Goal: Task Accomplishment & Management: Manage account settings

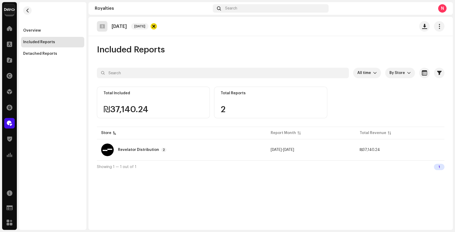
click at [10, 34] on div "Home" at bounding box center [9, 28] width 15 height 15
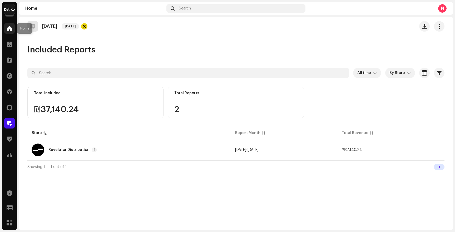
click at [10, 31] on div at bounding box center [9, 28] width 11 height 11
click at [12, 29] on span at bounding box center [9, 28] width 5 height 4
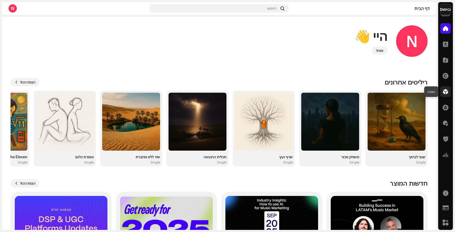
click at [448, 90] on div at bounding box center [445, 91] width 11 height 11
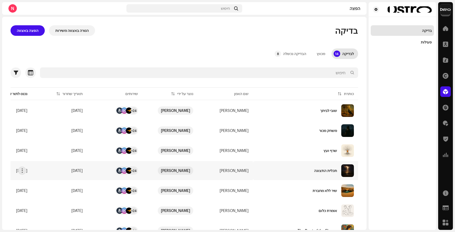
scroll to position [167, 0]
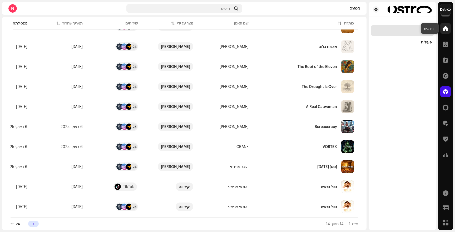
click at [446, 28] on span at bounding box center [444, 28] width 5 height 4
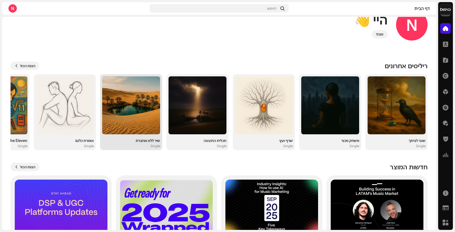
scroll to position [11, 0]
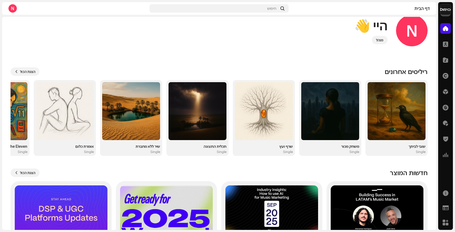
click at [450, 93] on div "הפצה" at bounding box center [445, 91] width 15 height 15
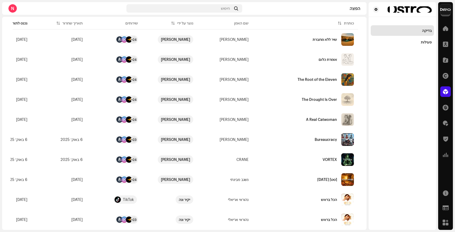
scroll to position [153, 0]
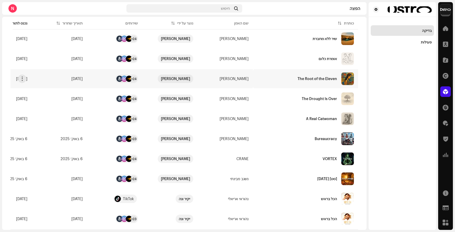
click at [332, 83] on div "The Root of the Eleven" at bounding box center [305, 78] width 97 height 13
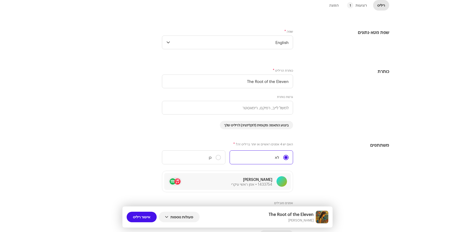
scroll to position [179, 0]
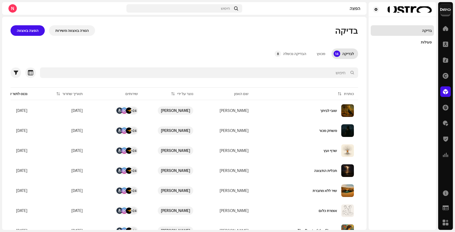
scroll to position [167, 0]
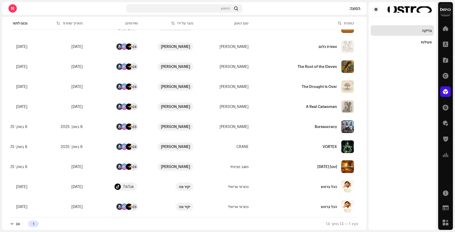
click at [26, 227] on div "מציג 1 — 14 מתוך 14 1 24" at bounding box center [184, 223] width 347 height 13
click at [24, 227] on div "מציג 1 — 14 מתוך 14 1 24" at bounding box center [184, 223] width 347 height 13
click at [218, 205] on td "נהוראי אריאלי" at bounding box center [224, 206] width 55 height 19
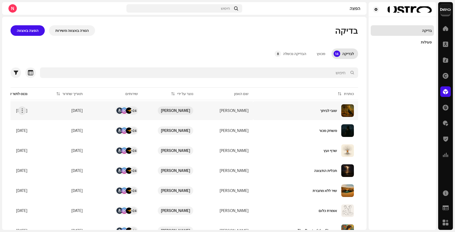
click at [320, 116] on div "שובי לביתך" at bounding box center [305, 110] width 97 height 13
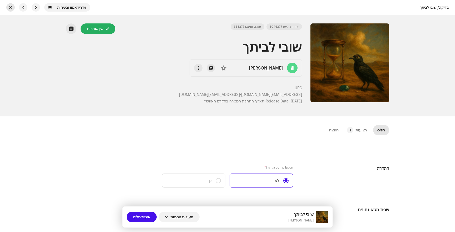
click at [11, 7] on button "button" at bounding box center [10, 7] width 8 height 8
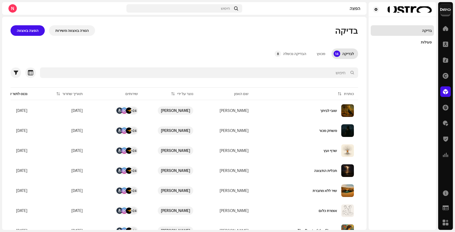
scroll to position [167, 0]
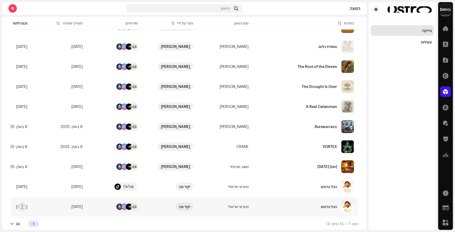
click at [291, 200] on div "הכל בראש" at bounding box center [305, 206] width 97 height 13
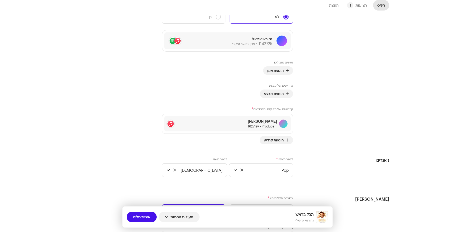
scroll to position [326, 0]
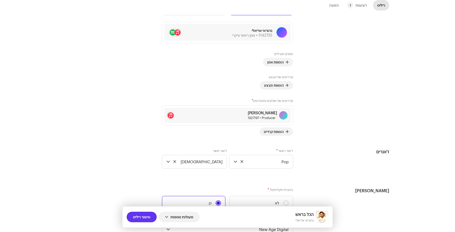
click at [140, 219] on span "אישור ריליס" at bounding box center [141, 216] width 17 height 11
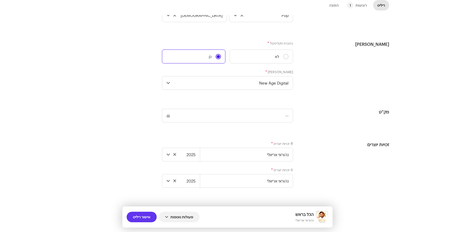
click at [139, 214] on span "אישור ריליס" at bounding box center [141, 216] width 17 height 11
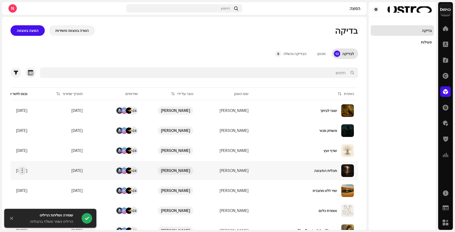
scroll to position [147, 0]
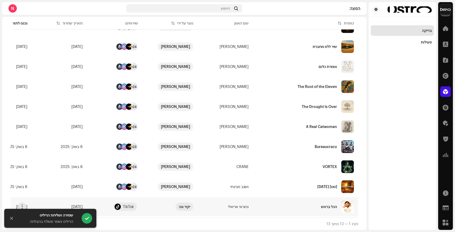
click at [300, 213] on td "הכל בראש" at bounding box center [305, 206] width 105 height 19
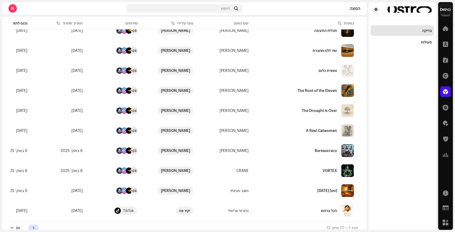
scroll to position [147, 0]
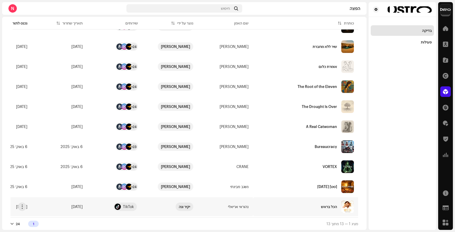
click at [304, 206] on div "הכל בראש" at bounding box center [305, 206] width 97 height 13
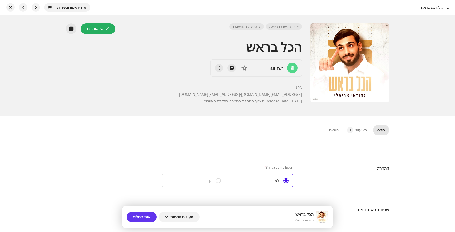
click at [148, 214] on span "אישור ריליס" at bounding box center [141, 216] width 17 height 11
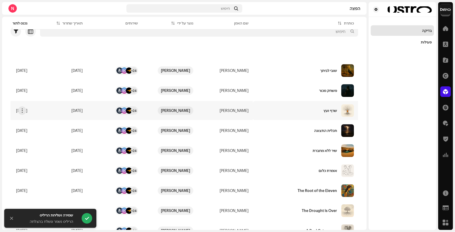
scroll to position [127, 0]
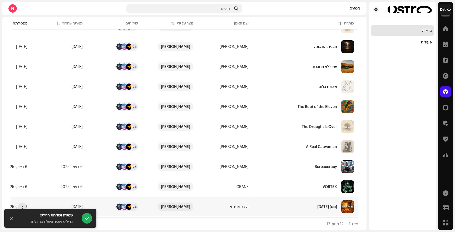
click at [294, 210] on div "[DATE] [סט]" at bounding box center [305, 206] width 97 height 13
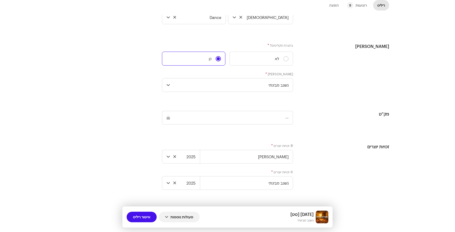
scroll to position [486, 0]
click at [244, 181] on input "נשגב מבינתי" at bounding box center [246, 182] width 93 height 14
type input "[PERSON_NAME]"
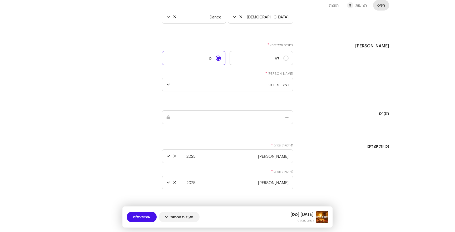
click at [277, 57] on label "לא" at bounding box center [260, 58] width 63 height 14
click at [283, 57] on input "לא" at bounding box center [285, 57] width 5 height 5
radio input "true"
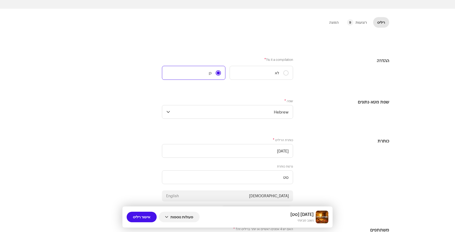
scroll to position [0, 0]
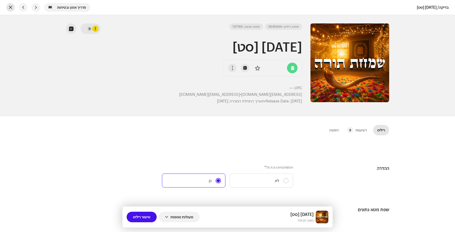
click at [12, 7] on span "button" at bounding box center [10, 7] width 3 height 4
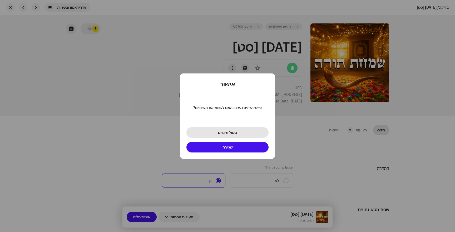
click at [213, 130] on button "ביטול שינויים" at bounding box center [227, 132] width 82 height 11
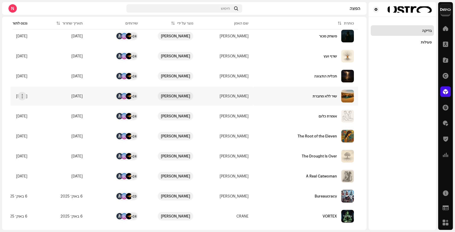
scroll to position [127, 0]
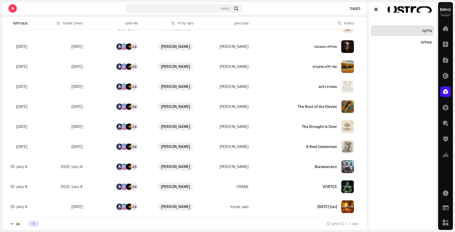
click at [326, 201] on div "[DATE] [סט]" at bounding box center [305, 206] width 97 height 13
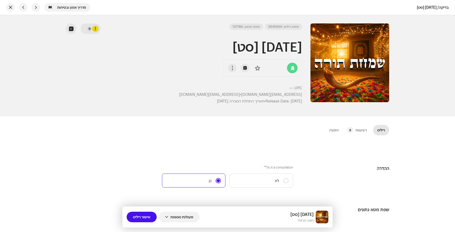
scroll to position [4, 0]
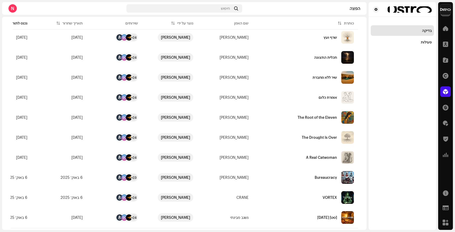
scroll to position [127, 0]
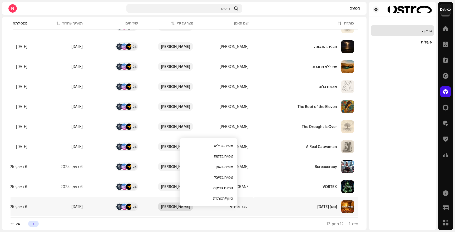
click at [177, 205] on div "[PERSON_NAME]" at bounding box center [175, 206] width 29 height 8
click at [171, 205] on div "[PERSON_NAME]" at bounding box center [175, 206] width 29 height 8
click at [226, 154] on span "צפייה בלקוח" at bounding box center [224, 155] width 19 height 4
click at [278, 202] on div "[DATE] [סט]" at bounding box center [305, 206] width 97 height 13
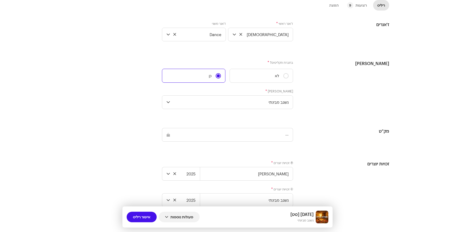
scroll to position [490, 0]
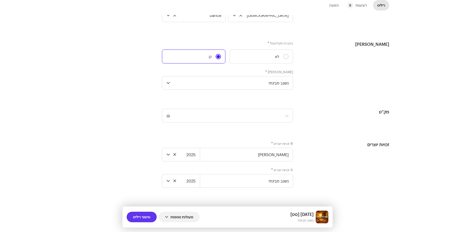
click at [142, 215] on span "אישור ריליס" at bounding box center [141, 216] width 17 height 11
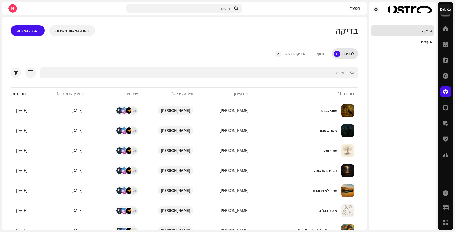
scroll to position [107, 0]
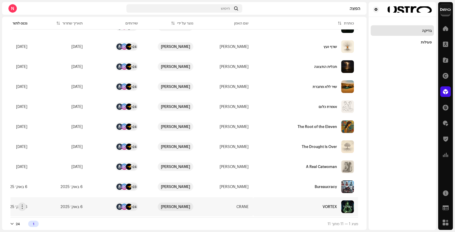
click at [257, 204] on div "VORTEX" at bounding box center [305, 206] width 97 height 13
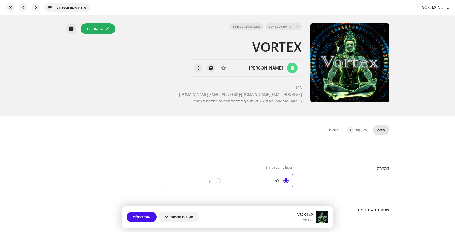
scroll to position [13, 0]
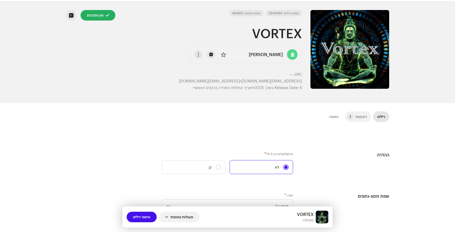
click at [364, 115] on div "רצועות" at bounding box center [360, 116] width 11 height 11
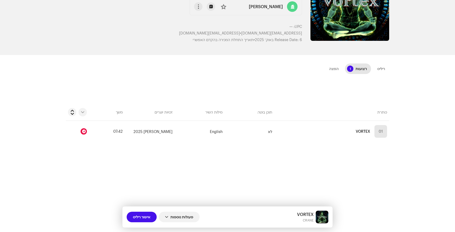
scroll to position [68, 0]
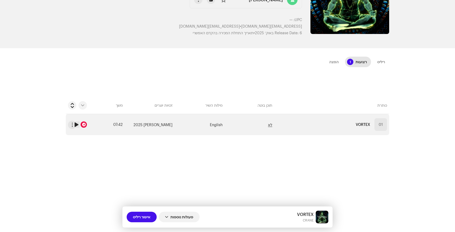
click at [271, 123] on span "לא" at bounding box center [270, 124] width 4 height 4
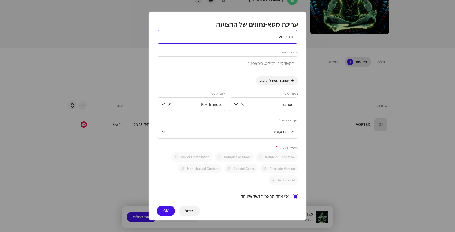
scroll to position [0, 0]
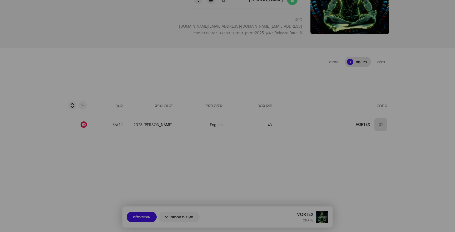
click at [416, 85] on div "עריכת מטא-נתונים של הרצועה כותרת הרצועה * VORTEX גרסת רצועה שפה נוספת לרצועה ז'…" at bounding box center [227, 116] width 455 height 232
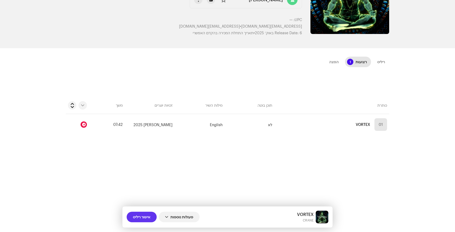
click at [145, 218] on span "אישור ריליס" at bounding box center [141, 216] width 17 height 11
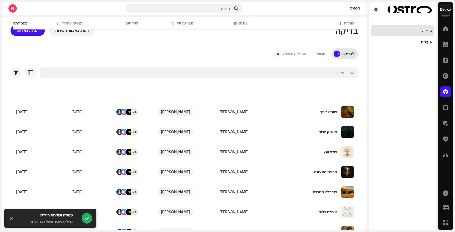
scroll to position [87, 0]
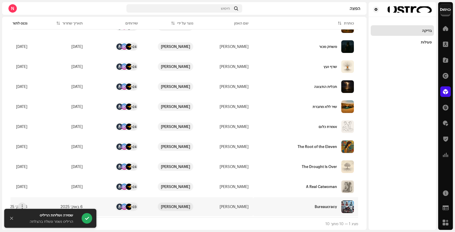
click at [328, 208] on div "Bureaucracy" at bounding box center [305, 206] width 97 height 13
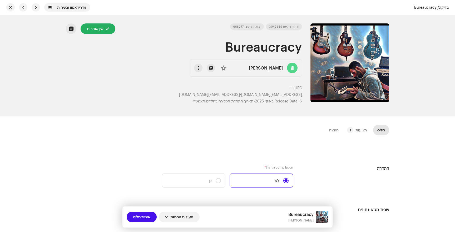
click at [358, 136] on div "ריליס רצועות 1 הפצה" at bounding box center [227, 132] width 323 height 15
click at [359, 132] on div "רצועות" at bounding box center [360, 130] width 11 height 11
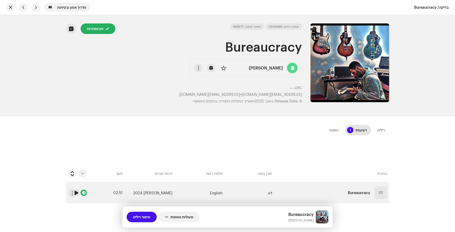
click at [78, 194] on span at bounding box center [76, 192] width 6 height 6
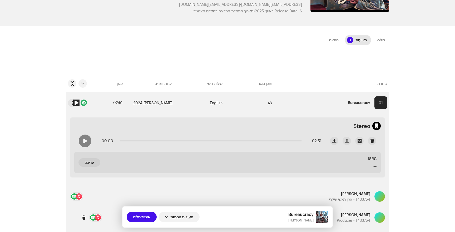
scroll to position [91, 0]
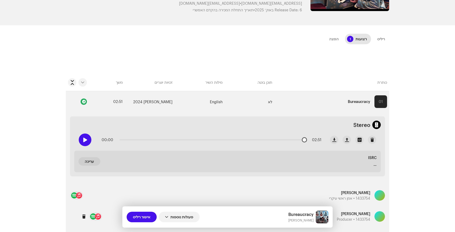
click at [90, 141] on div at bounding box center [85, 139] width 13 height 13
click at [147, 140] on p-slider at bounding box center [210, 139] width 182 height 1
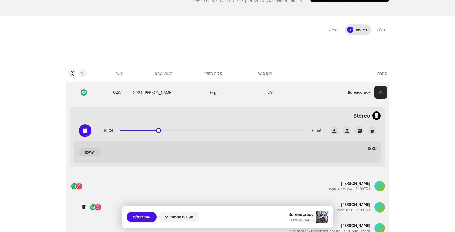
scroll to position [106, 0]
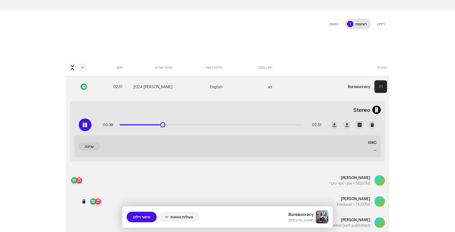
click at [245, 122] on div "00:38 02:51" at bounding box center [210, 124] width 221 height 11
click at [244, 128] on div "00:39 02:51" at bounding box center [210, 124] width 221 height 11
click at [244, 125] on p-slider at bounding box center [210, 124] width 182 height 1
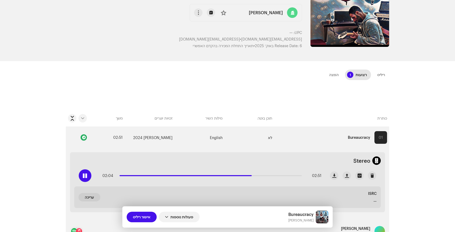
scroll to position [69, 0]
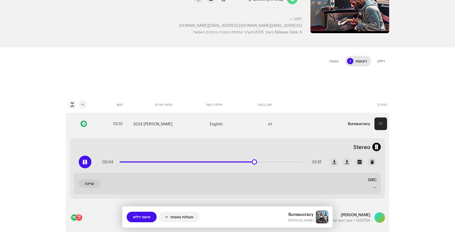
click at [89, 158] on div at bounding box center [85, 161] width 13 height 13
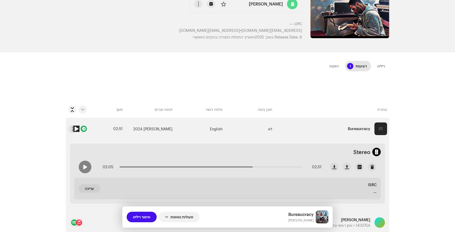
scroll to position [113, 0]
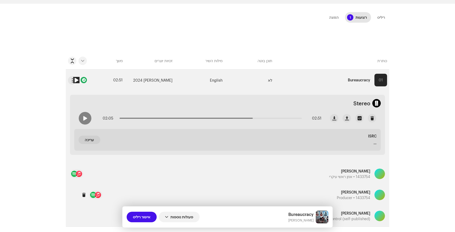
click at [74, 81] on span at bounding box center [76, 80] width 6 height 6
click at [73, 82] on span "button" at bounding box center [72, 80] width 4 height 4
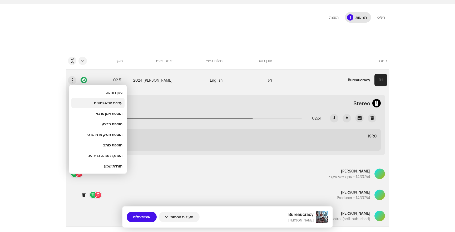
click at [91, 103] on div "עריכת מטא-נתונים" at bounding box center [97, 103] width 49 height 4
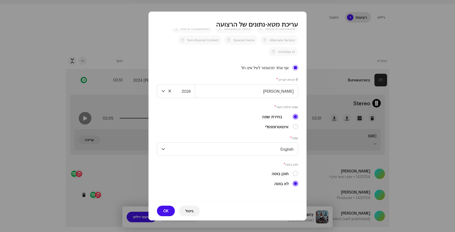
scroll to position [0, 0]
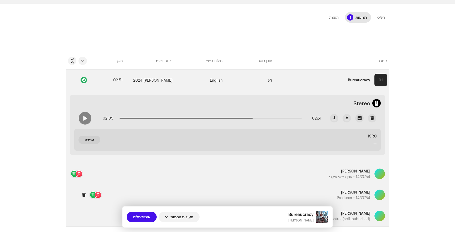
click at [368, 45] on div "עריכת מטא-נתונים של הרצועה כותרת הרצועה * Bureaucracy גרסת רצועה שפה נוספת לרצו…" at bounding box center [227, 116] width 455 height 232
click at [383, 16] on div "ריליס" at bounding box center [381, 17] width 8 height 11
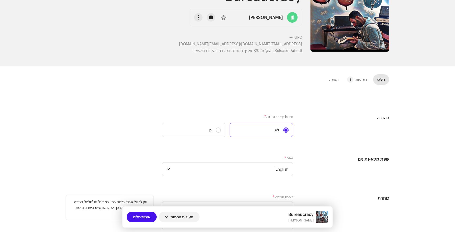
scroll to position [48, 0]
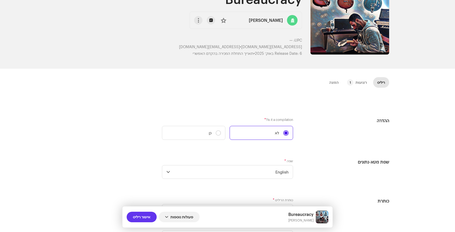
click at [139, 218] on span "אישור ריליס" at bounding box center [141, 216] width 17 height 11
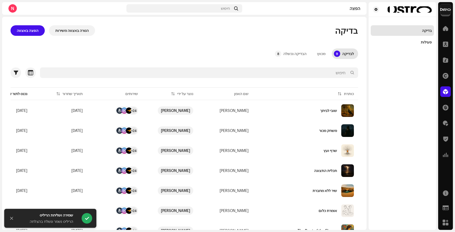
scroll to position [66, 0]
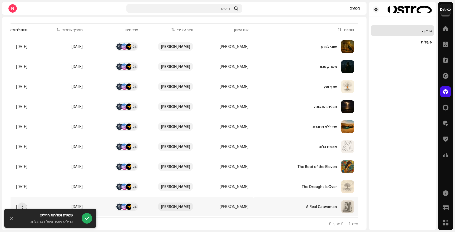
click at [301, 203] on div "A Real Catwoman" at bounding box center [305, 206] width 97 height 13
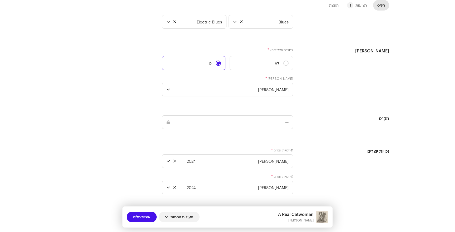
scroll to position [475, 0]
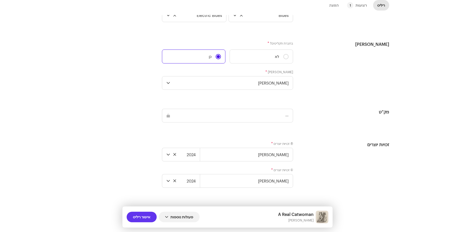
click at [148, 218] on span "אישור ריליס" at bounding box center [141, 216] width 17 height 11
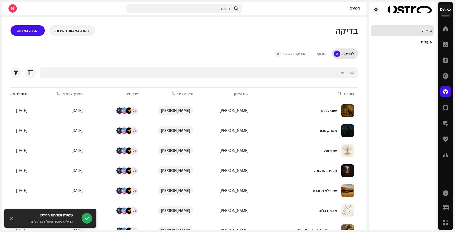
scroll to position [46, 0]
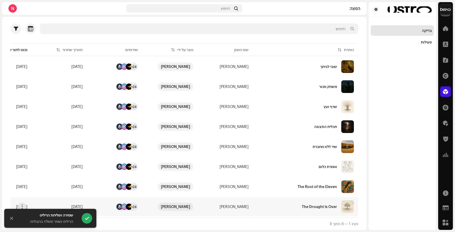
click at [317, 210] on div "The Drought Is Over" at bounding box center [305, 206] width 97 height 13
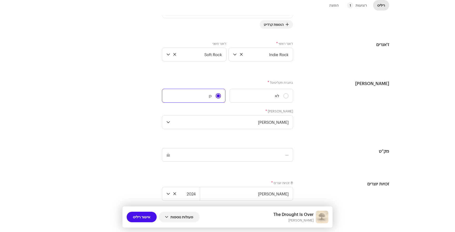
scroll to position [475, 0]
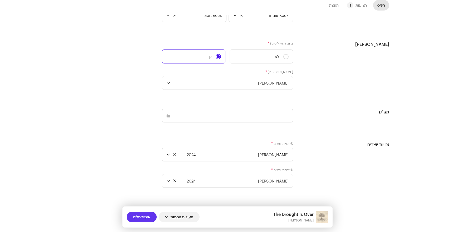
click at [144, 220] on span "אישור ריליס" at bounding box center [141, 216] width 17 height 11
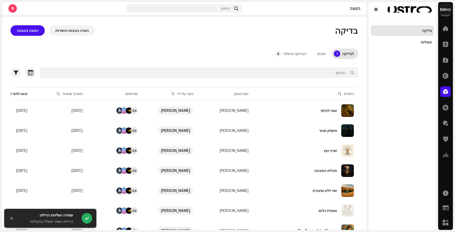
scroll to position [26, 0]
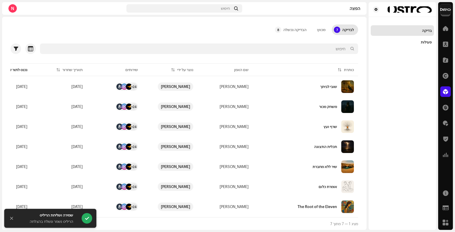
click at [281, 204] on div "The Root of the Eleven" at bounding box center [305, 206] width 97 height 13
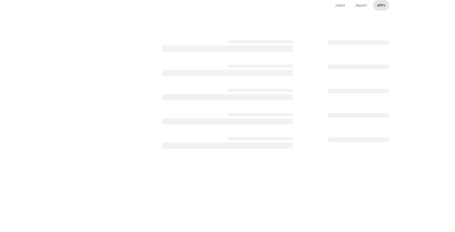
scroll to position [125, 0]
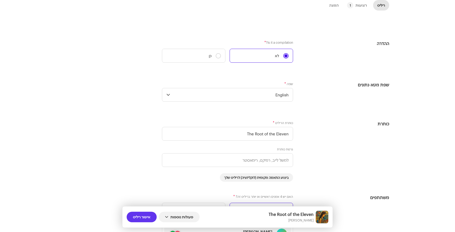
click at [145, 219] on span "אישור ריליס" at bounding box center [141, 216] width 17 height 11
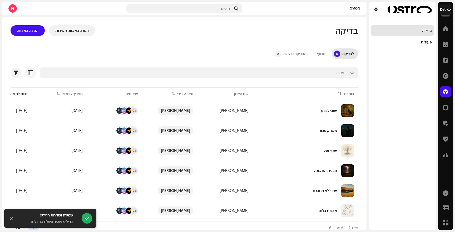
scroll to position [6, 0]
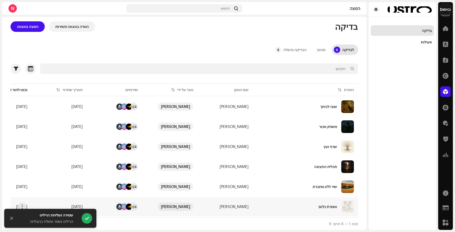
click at [275, 203] on div "אומרת כלום" at bounding box center [305, 206] width 97 height 13
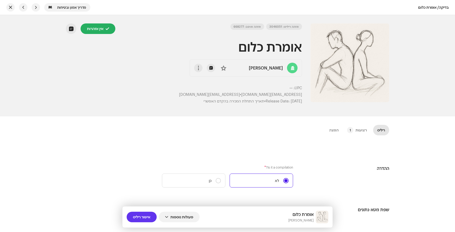
click at [141, 218] on span "אישור ריליס" at bounding box center [141, 216] width 17 height 11
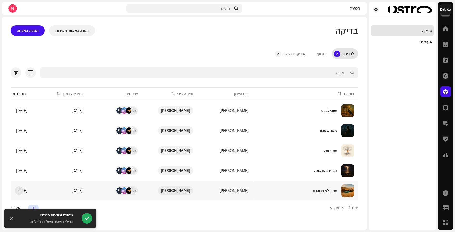
click at [250, 185] on td "[PERSON_NAME]" at bounding box center [224, 190] width 55 height 19
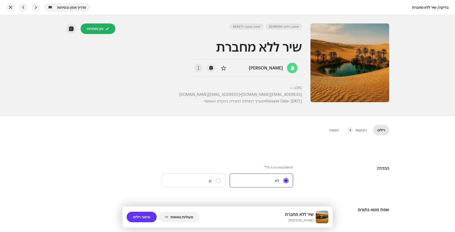
click at [148, 217] on span "אישור ריליס" at bounding box center [141, 216] width 17 height 11
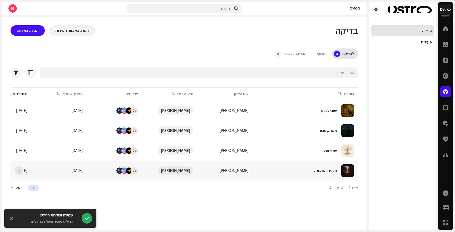
click at [315, 172] on div "תכלית התצוגה" at bounding box center [325, 171] width 23 height 4
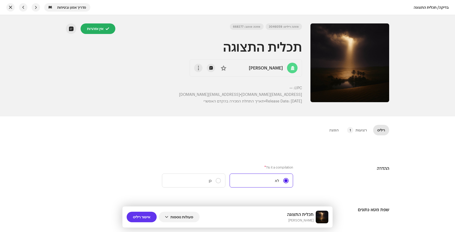
click at [148, 218] on span "אישור ריליס" at bounding box center [141, 216] width 17 height 11
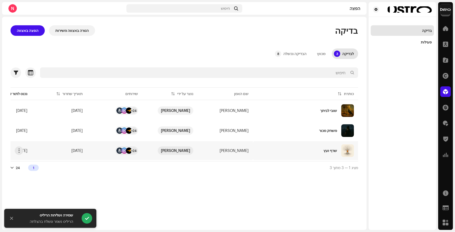
click at [299, 153] on div "שרף ועץ" at bounding box center [305, 150] width 97 height 13
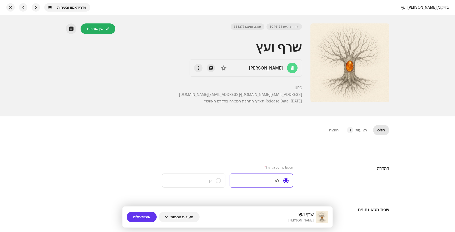
click at [143, 217] on span "אישור ריליס" at bounding box center [141, 216] width 17 height 11
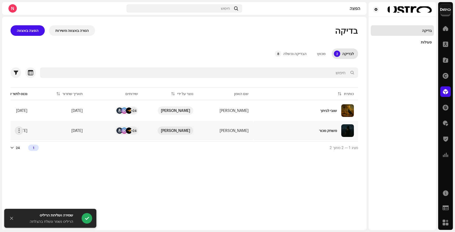
click at [278, 135] on div "משחק מכור" at bounding box center [305, 130] width 97 height 13
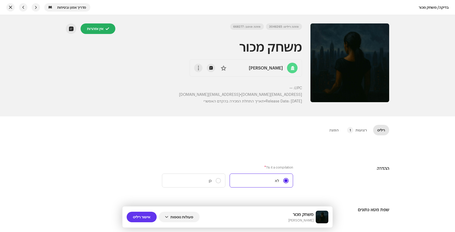
click at [142, 219] on span "אישור ריליס" at bounding box center [141, 216] width 17 height 11
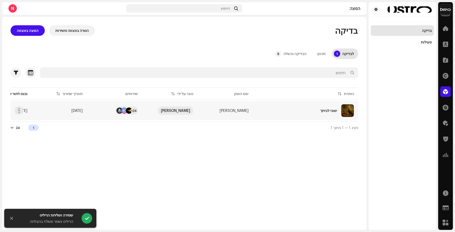
click at [307, 109] on div "שובי לביתך" at bounding box center [305, 110] width 97 height 13
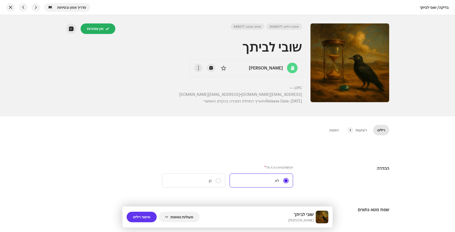
click at [131, 221] on button "אישור ריליס" at bounding box center [142, 216] width 30 height 11
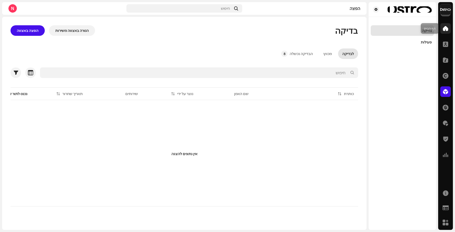
click at [442, 28] on div at bounding box center [445, 28] width 11 height 11
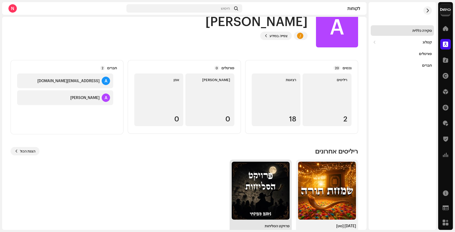
scroll to position [34, 0]
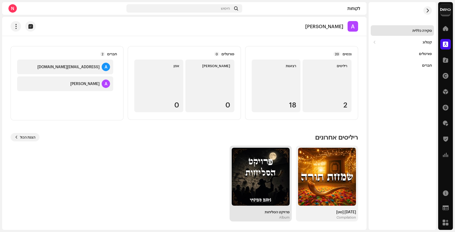
click at [272, 184] on img at bounding box center [260, 177] width 58 height 58
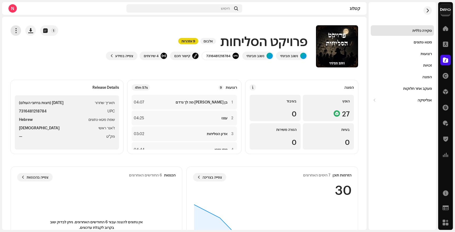
click at [18, 31] on span "button" at bounding box center [15, 30] width 5 height 4
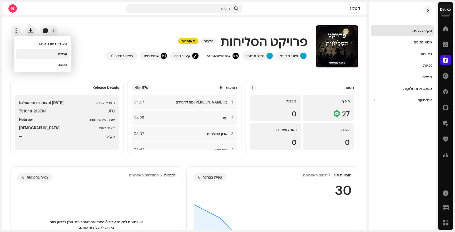
click at [34, 55] on div "עריכה" at bounding box center [42, 54] width 49 height 4
